Goal: Information Seeking & Learning: Learn about a topic

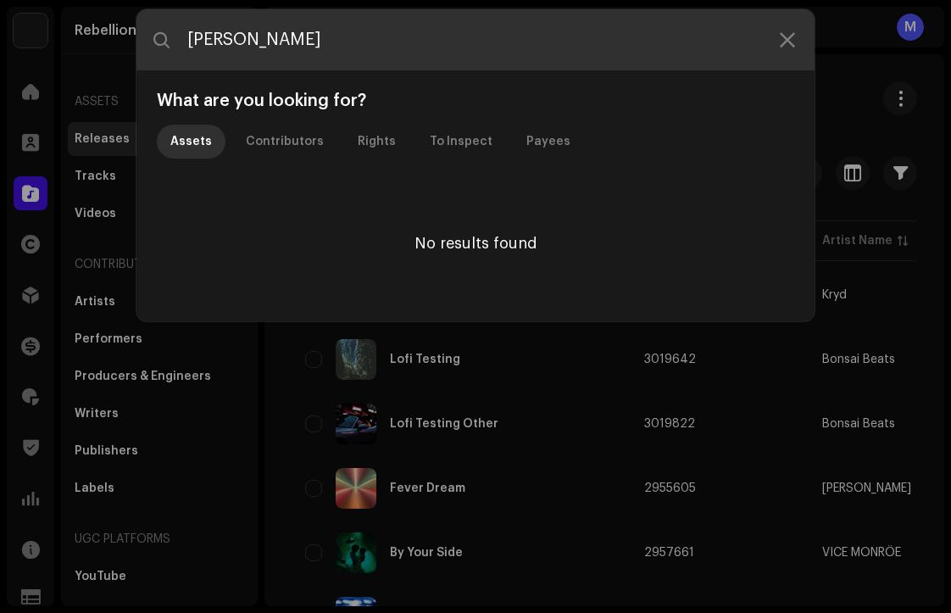
click at [500, 49] on input "[PERSON_NAME]" at bounding box center [475, 39] width 678 height 61
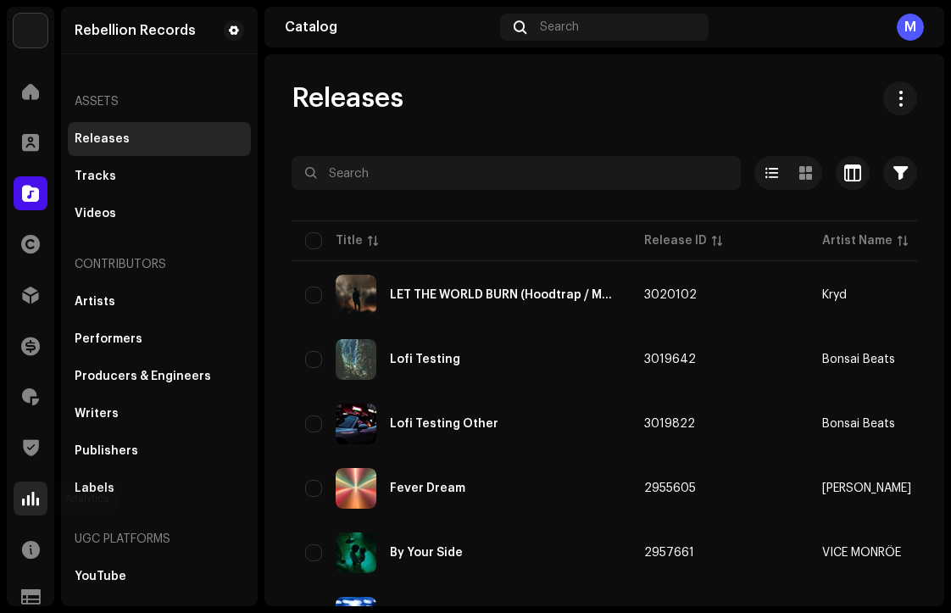
click at [35, 505] on span at bounding box center [30, 498] width 17 height 14
click at [162, 305] on div "Artists" at bounding box center [159, 302] width 169 height 14
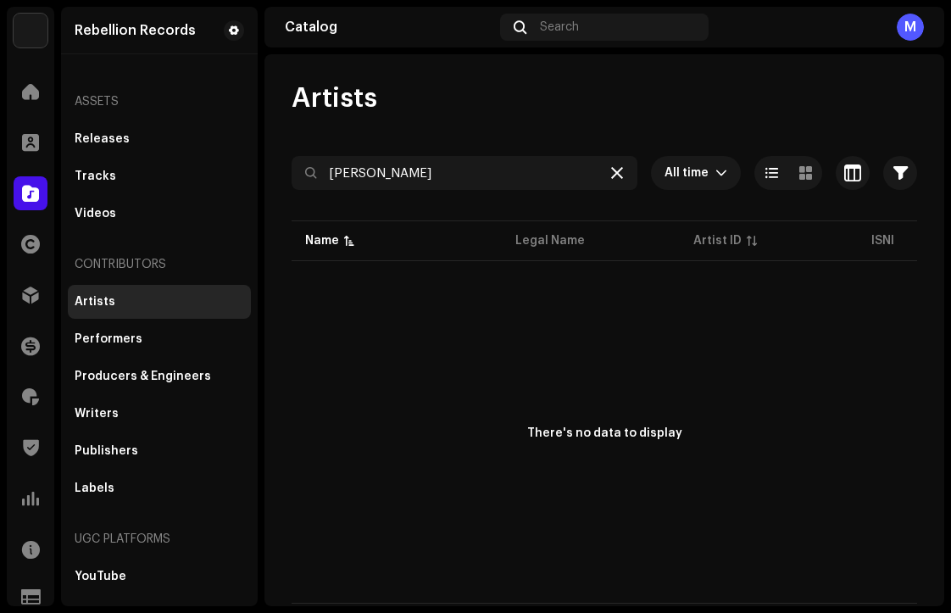
click at [615, 169] on icon at bounding box center [617, 173] width 12 height 14
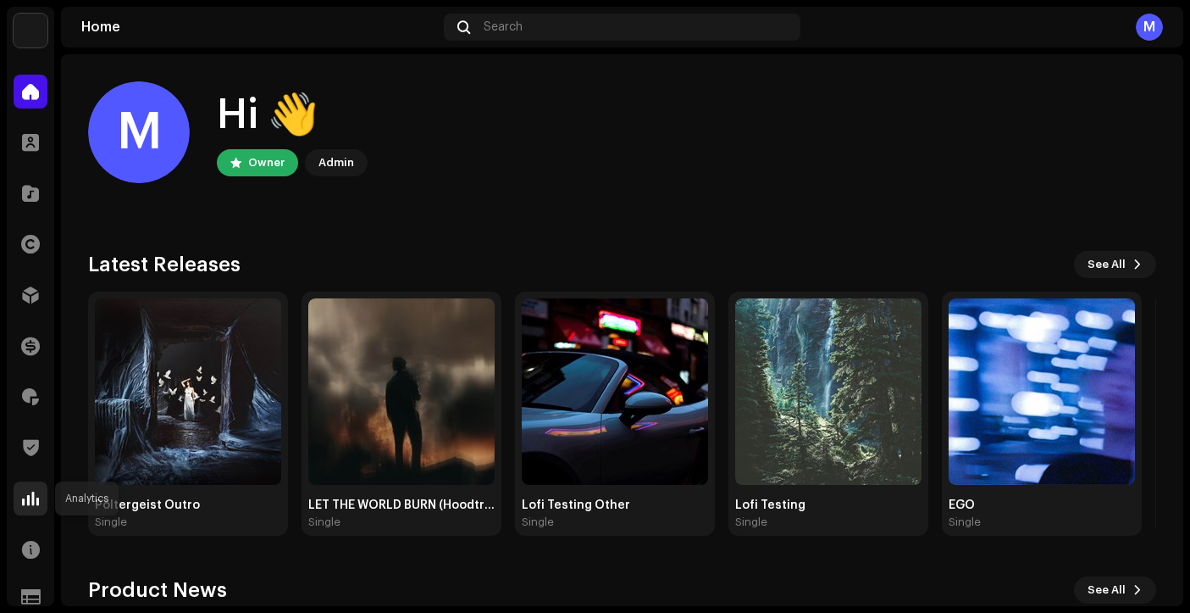
click at [28, 500] on span at bounding box center [30, 498] width 17 height 14
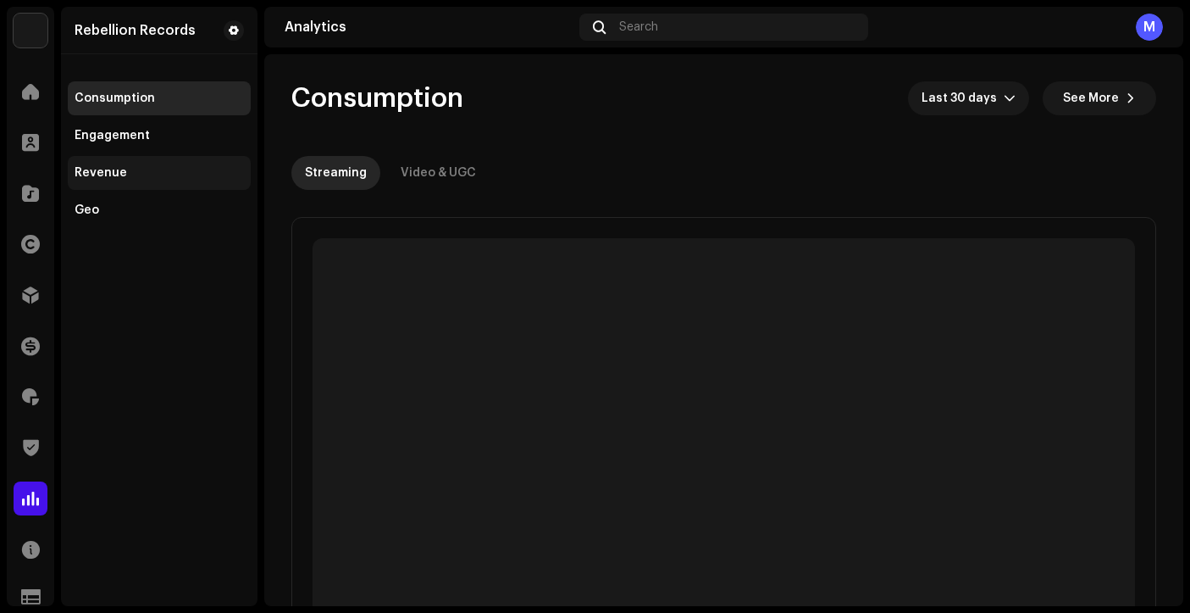
click at [181, 177] on div "Revenue" at bounding box center [159, 173] width 169 height 14
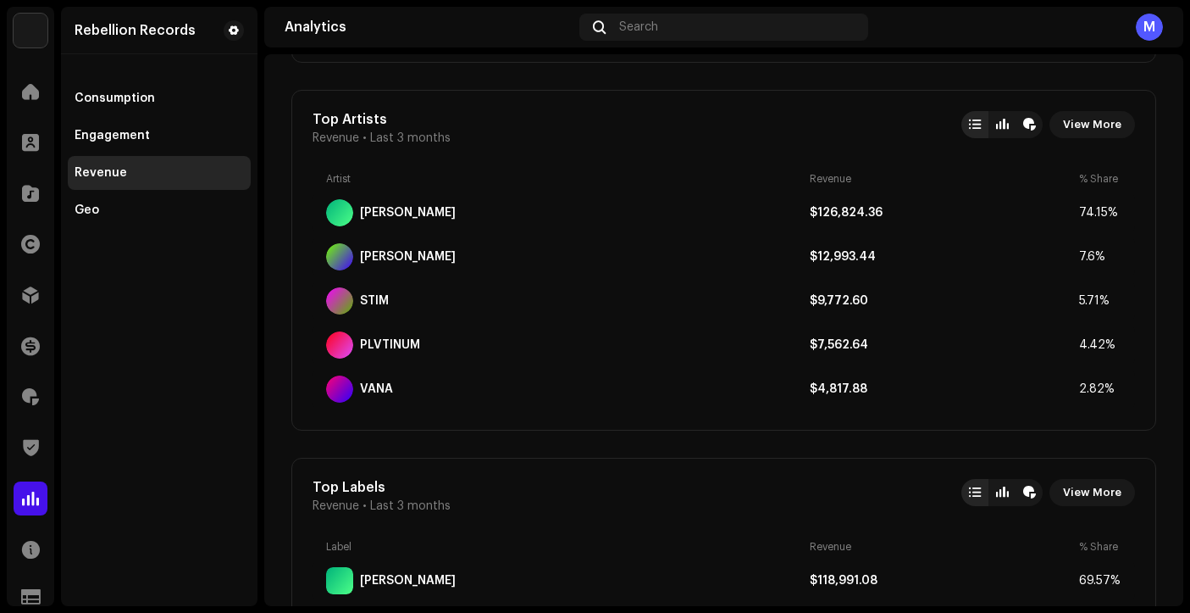
scroll to position [1327, 0]
click at [1084, 122] on span "View More" at bounding box center [1092, 125] width 58 height 34
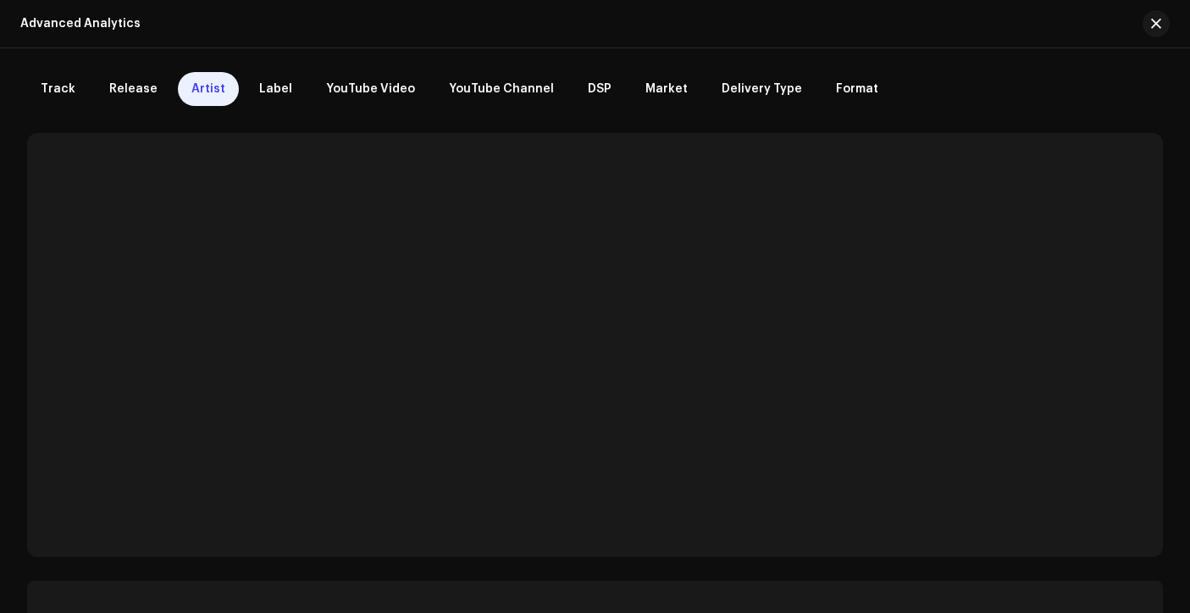
scroll to position [77, 0]
